Goal: Information Seeking & Learning: Check status

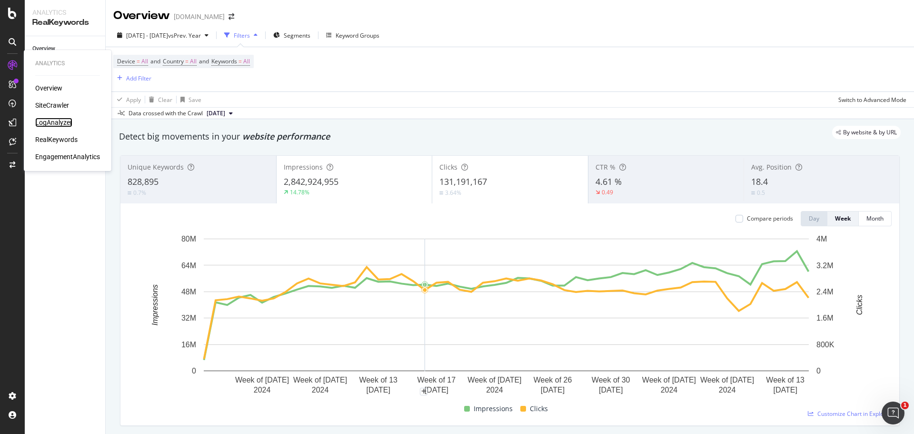
click at [51, 120] on div "LogAnalyzer" at bounding box center [53, 123] width 37 height 10
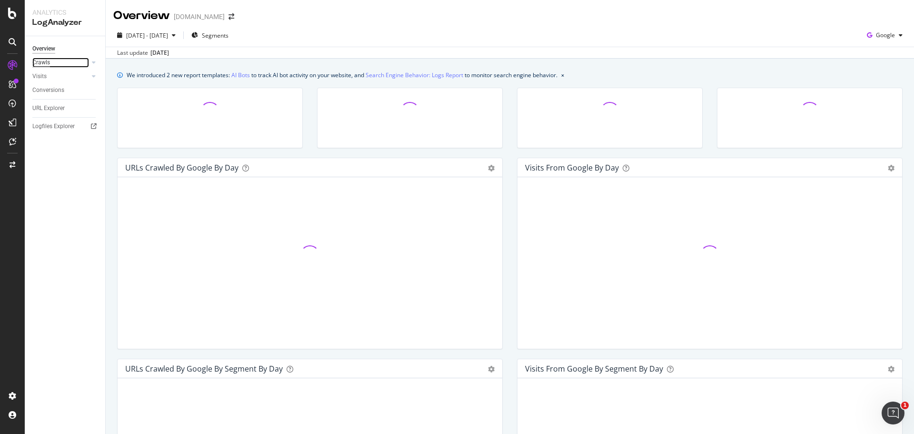
click at [49, 63] on div "Crawls" at bounding box center [41, 63] width 18 height 10
